Goal: Check status: Check status

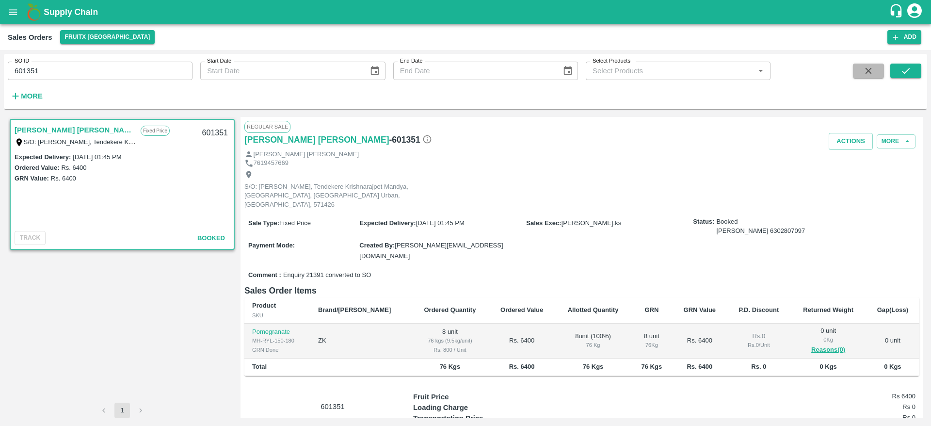
click at [872, 77] on button "button" at bounding box center [868, 71] width 31 height 15
